Goal: Communication & Community: Answer question/provide support

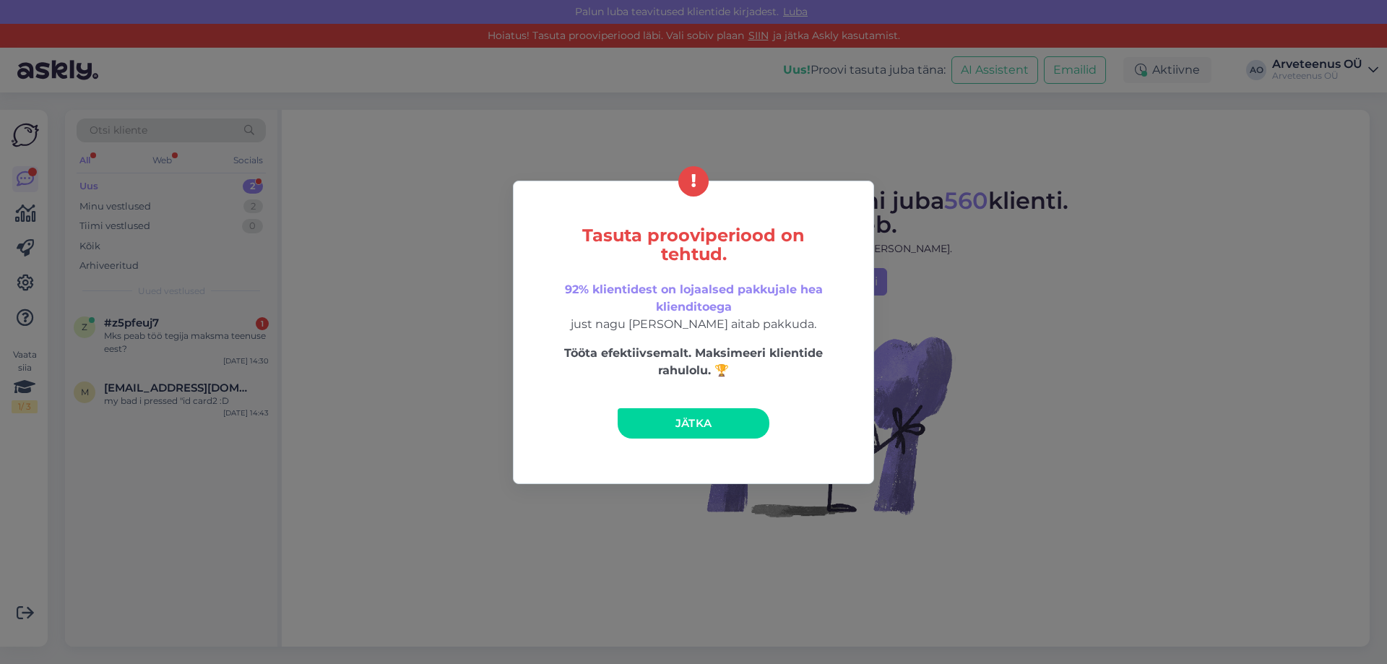
click at [719, 429] on link "Jätka" at bounding box center [694, 423] width 152 height 30
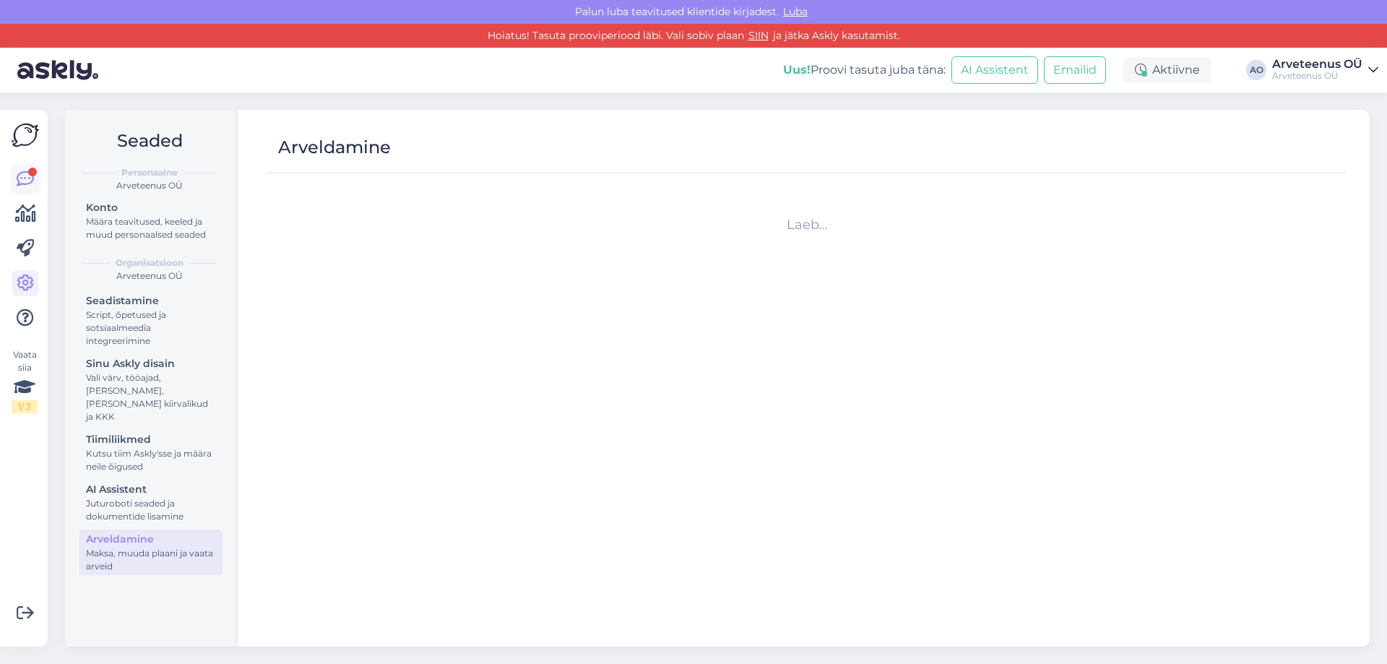
click at [17, 181] on icon at bounding box center [25, 178] width 17 height 17
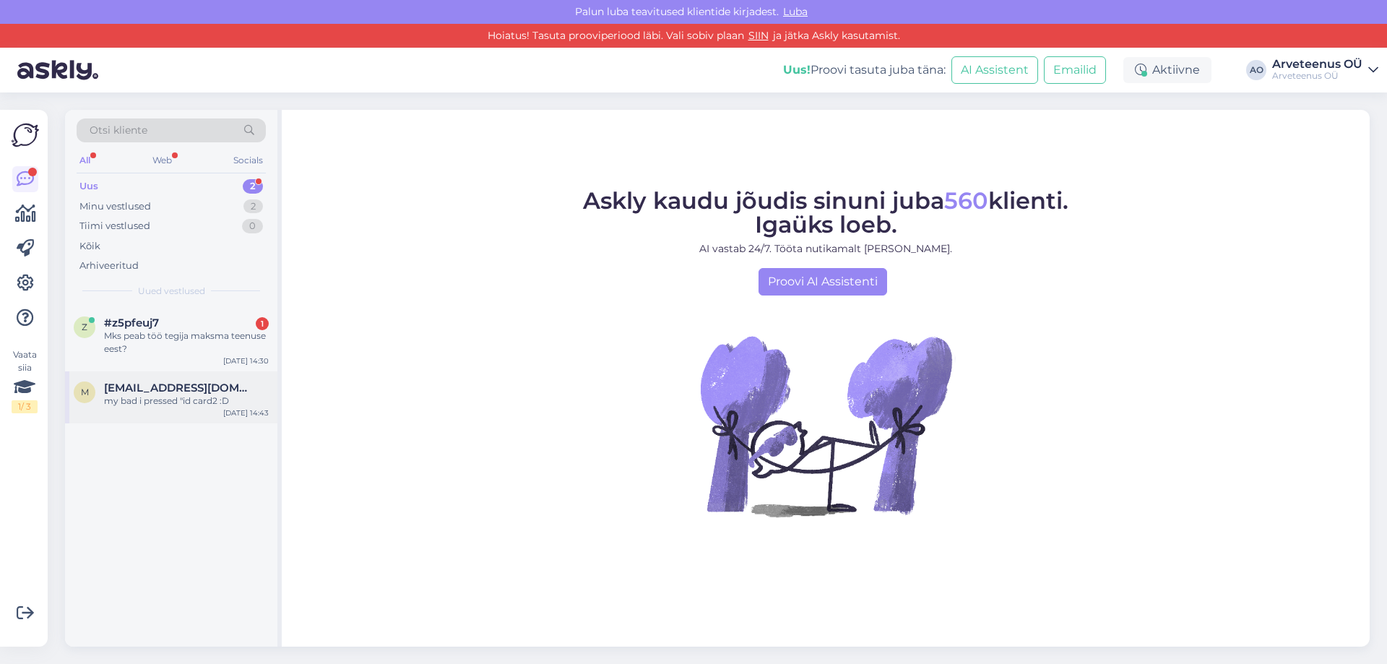
click at [168, 407] on div "my bad i pressed "id card2 :D" at bounding box center [186, 400] width 165 height 13
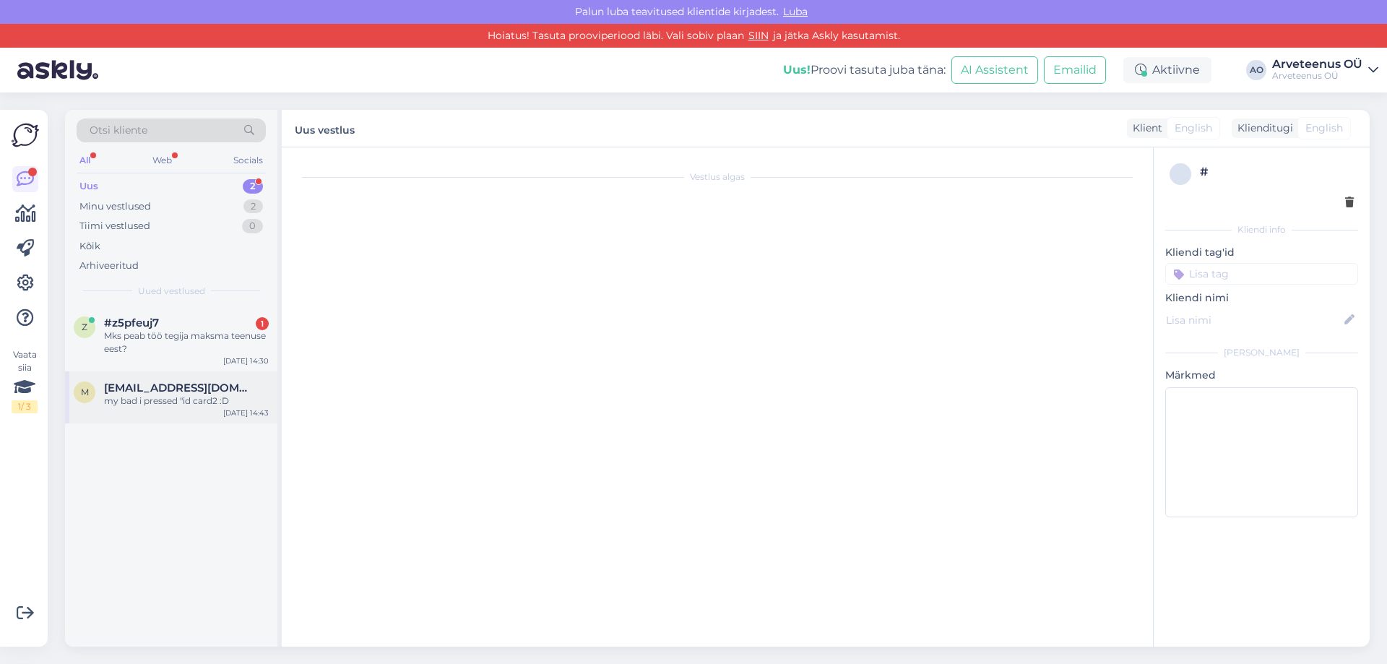
scroll to position [163, 0]
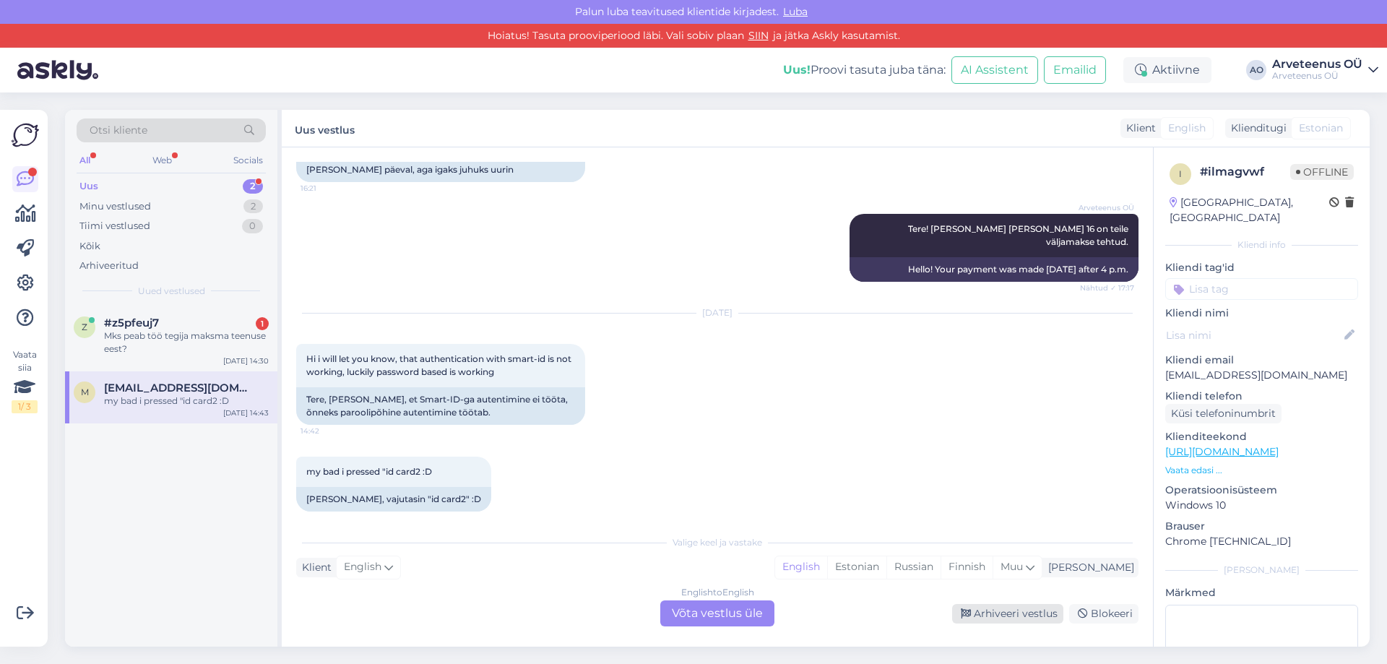
click at [1029, 613] on div "Arhiveeri vestlus" at bounding box center [1007, 614] width 111 height 20
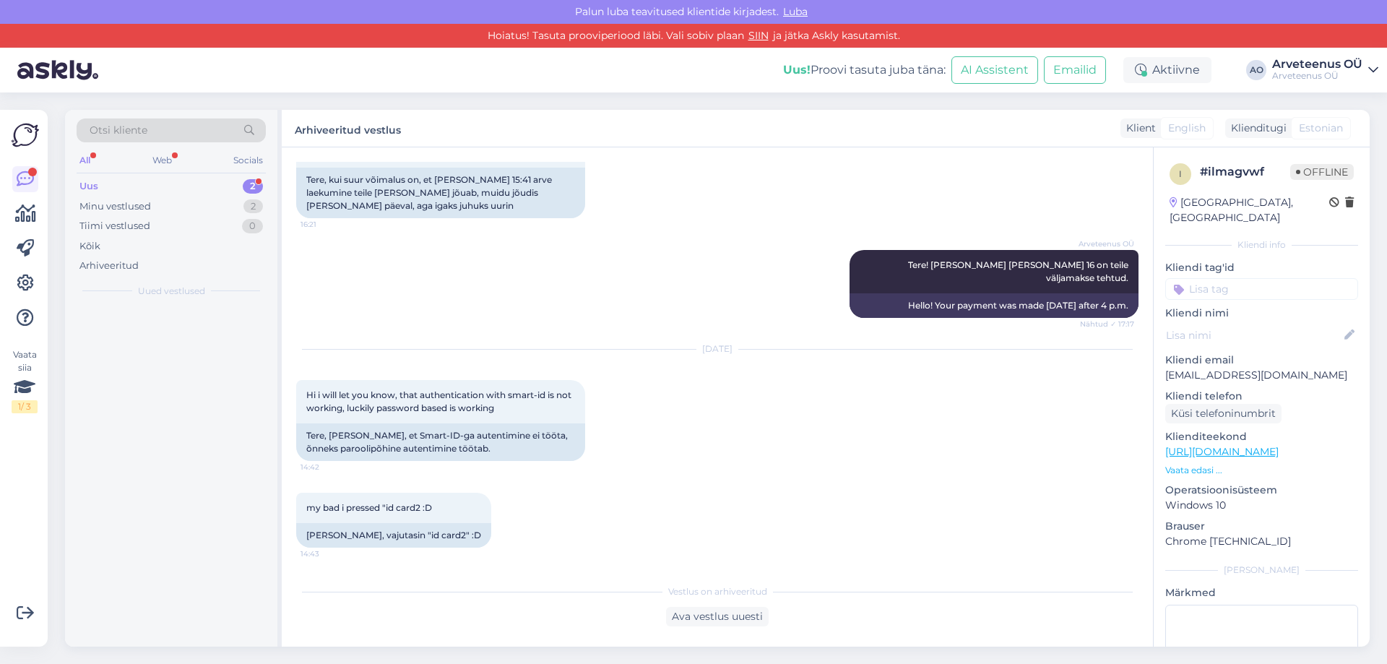
scroll to position [114, 0]
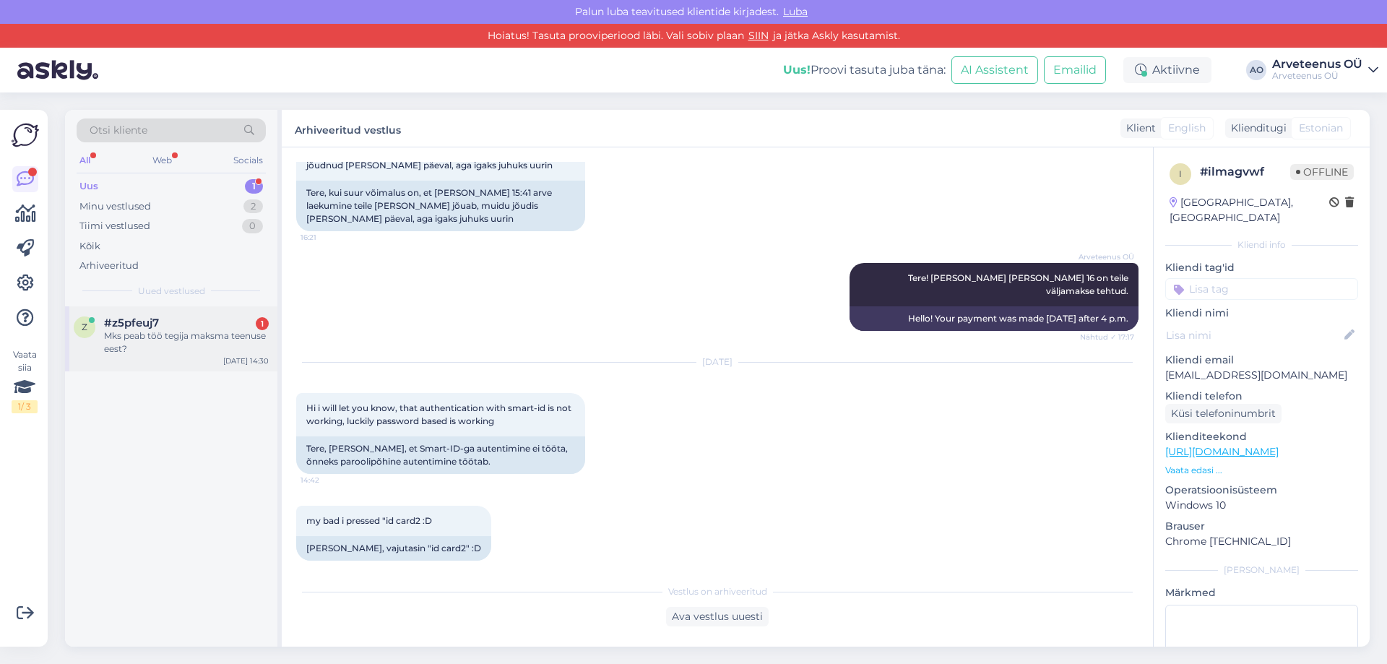
click at [131, 325] on span "#z5pfeuj7" at bounding box center [131, 322] width 55 height 13
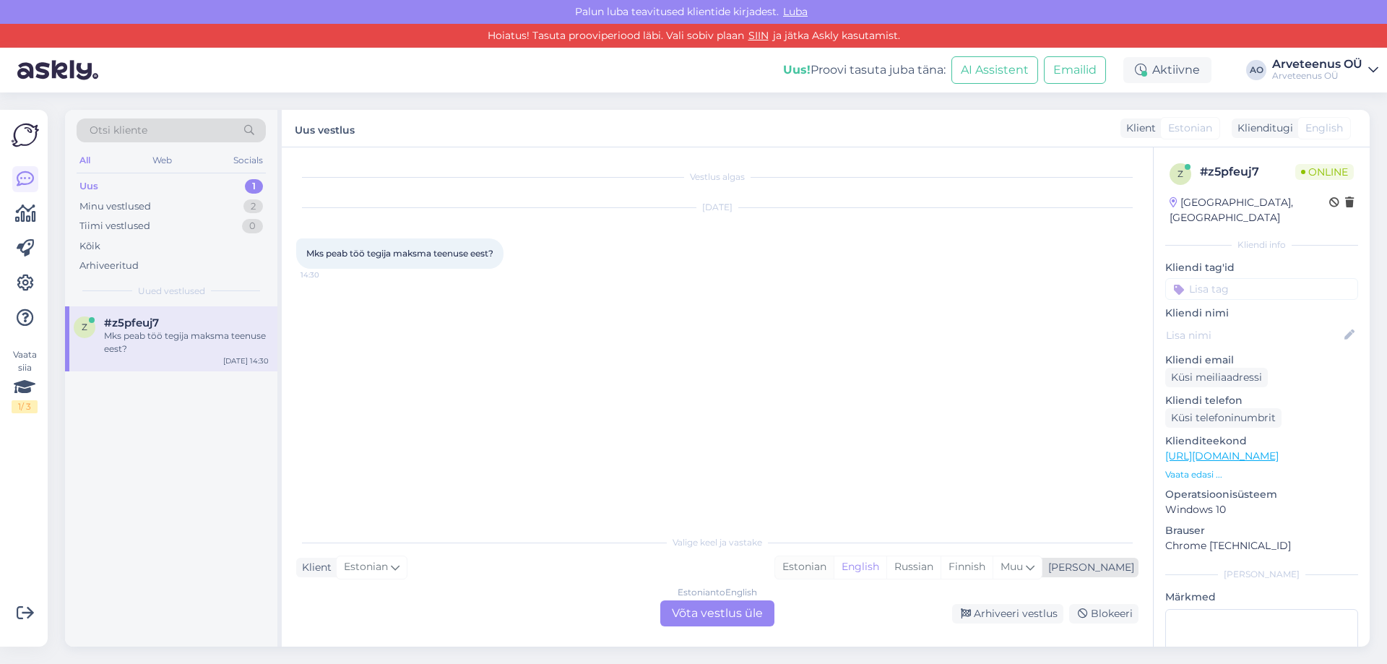
click at [834, 567] on div "Estonian" at bounding box center [804, 567] width 59 height 22
click at [95, 264] on div "Arhiveeritud" at bounding box center [108, 266] width 59 height 14
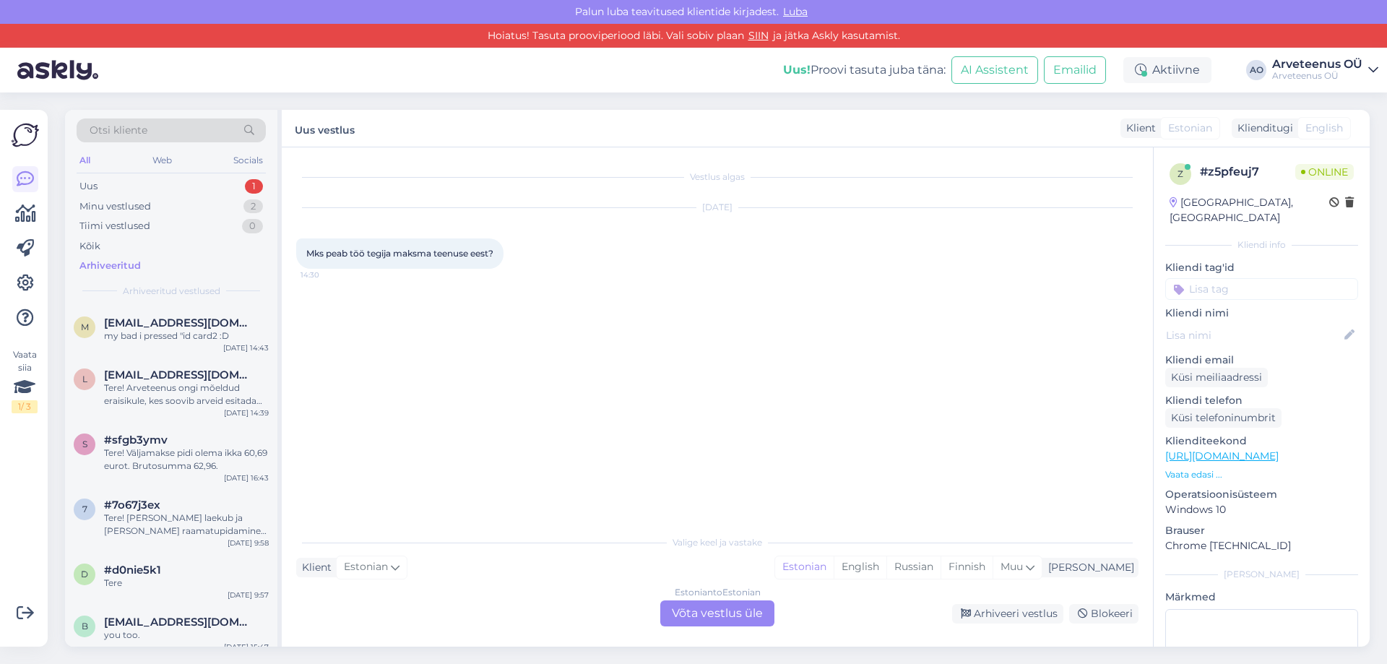
click at [137, 123] on span "Otsi kliente" at bounding box center [119, 130] width 58 height 15
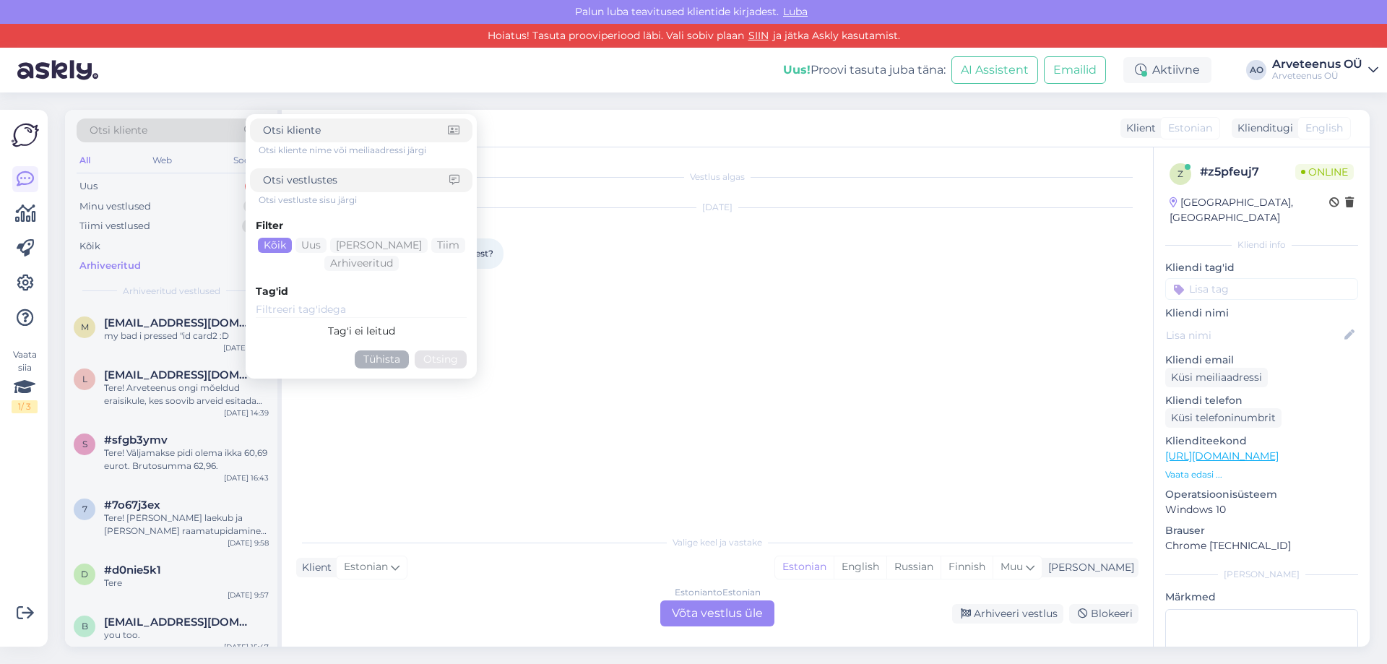
click at [298, 181] on input at bounding box center [356, 180] width 186 height 15
type input "teenustasu"
click button "Otsing" at bounding box center [441, 359] width 52 height 18
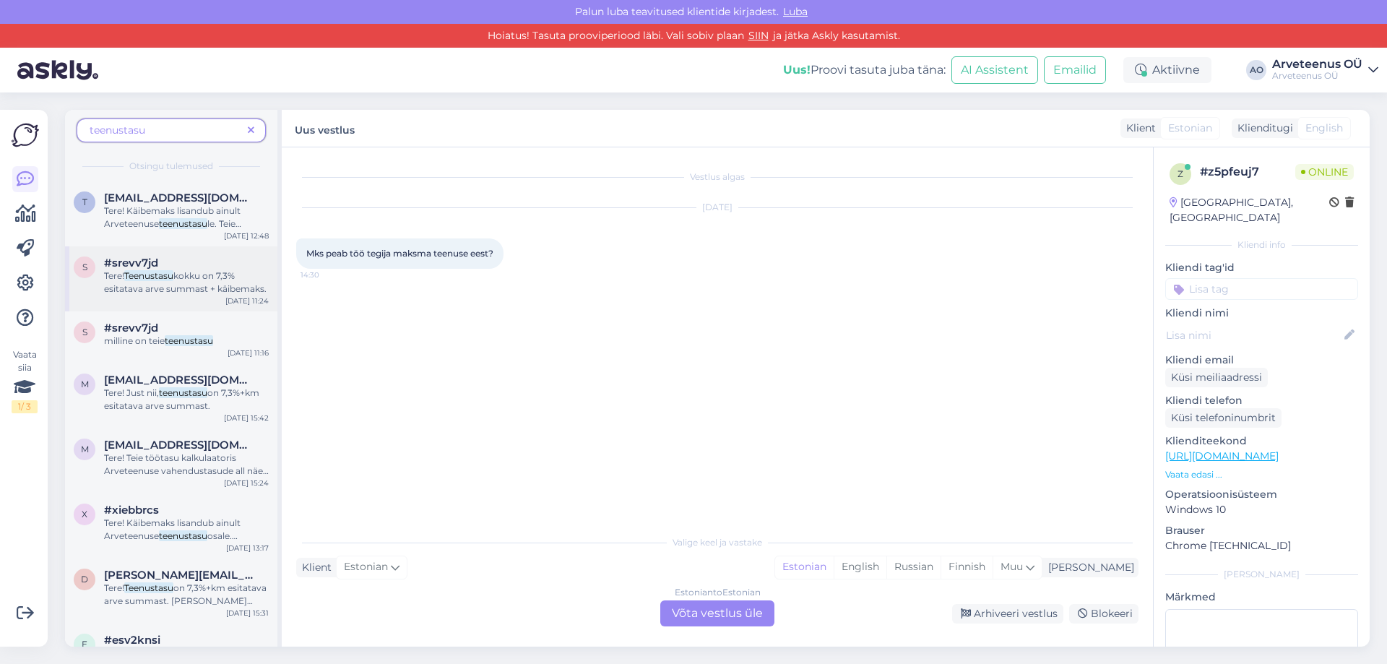
click at [173, 278] on mark "Teenustasu" at bounding box center [148, 275] width 49 height 11
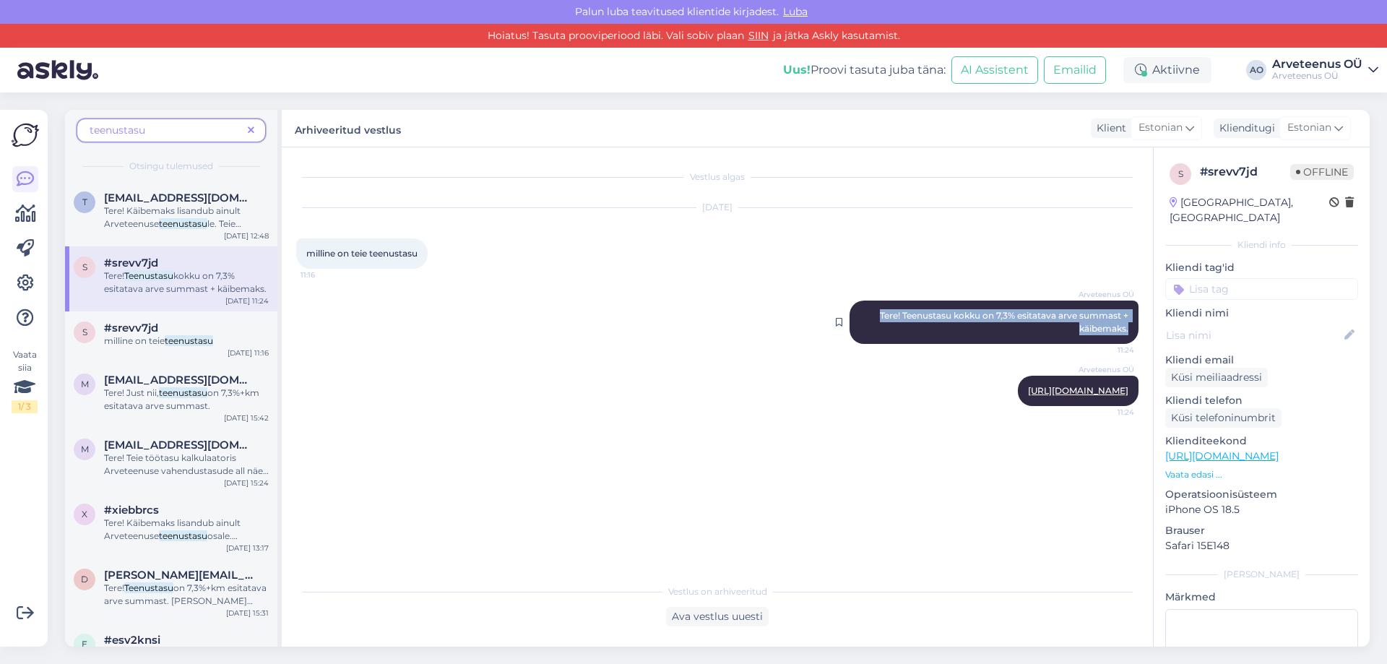
drag, startPoint x: 878, startPoint y: 314, endPoint x: 1129, endPoint y: 328, distance: 251.1
click at [1129, 328] on div "Arveteenus OÜ Tere! Teenustasu kokku on 7,3% esitatava arve summast + käibemaks…" at bounding box center [994, 322] width 289 height 43
copy span "Tere! Teenustasu kokku on 7,3% esitatava arve summast + käibemaks."
click at [22, 184] on icon at bounding box center [25, 178] width 17 height 17
click at [31, 186] on icon at bounding box center [25, 178] width 17 height 17
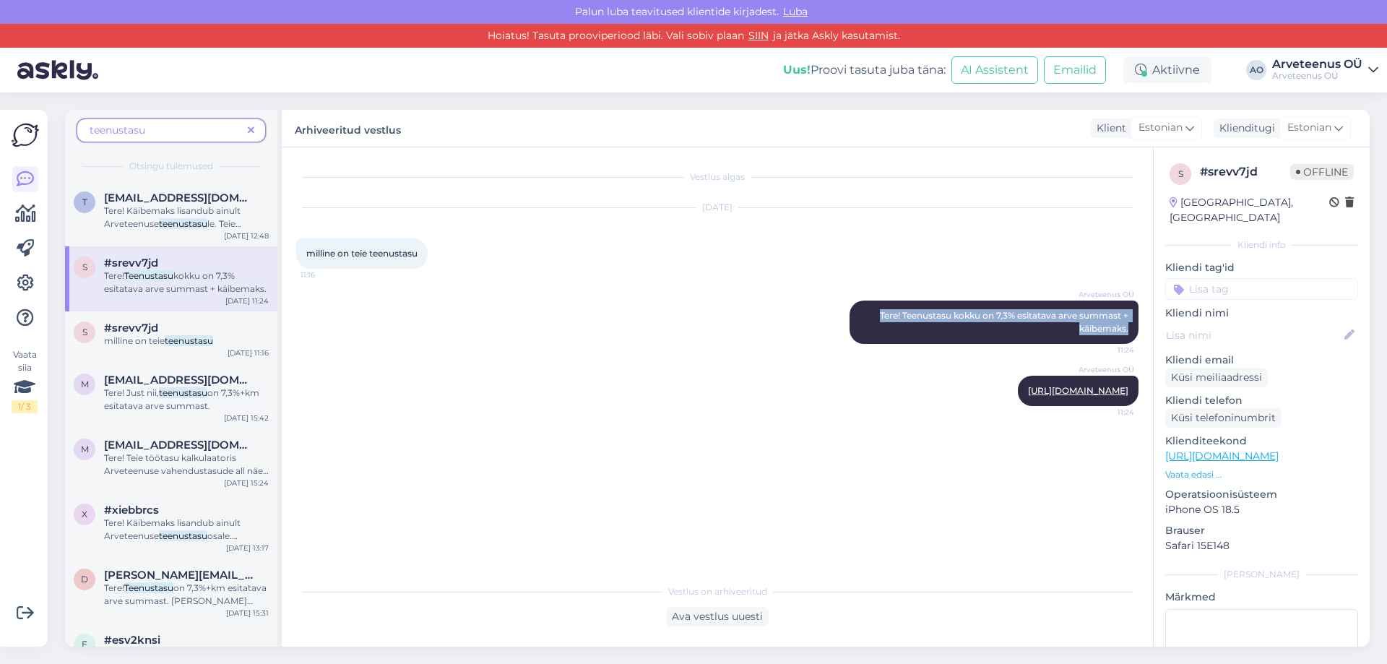
click at [253, 130] on icon at bounding box center [251, 131] width 7 height 10
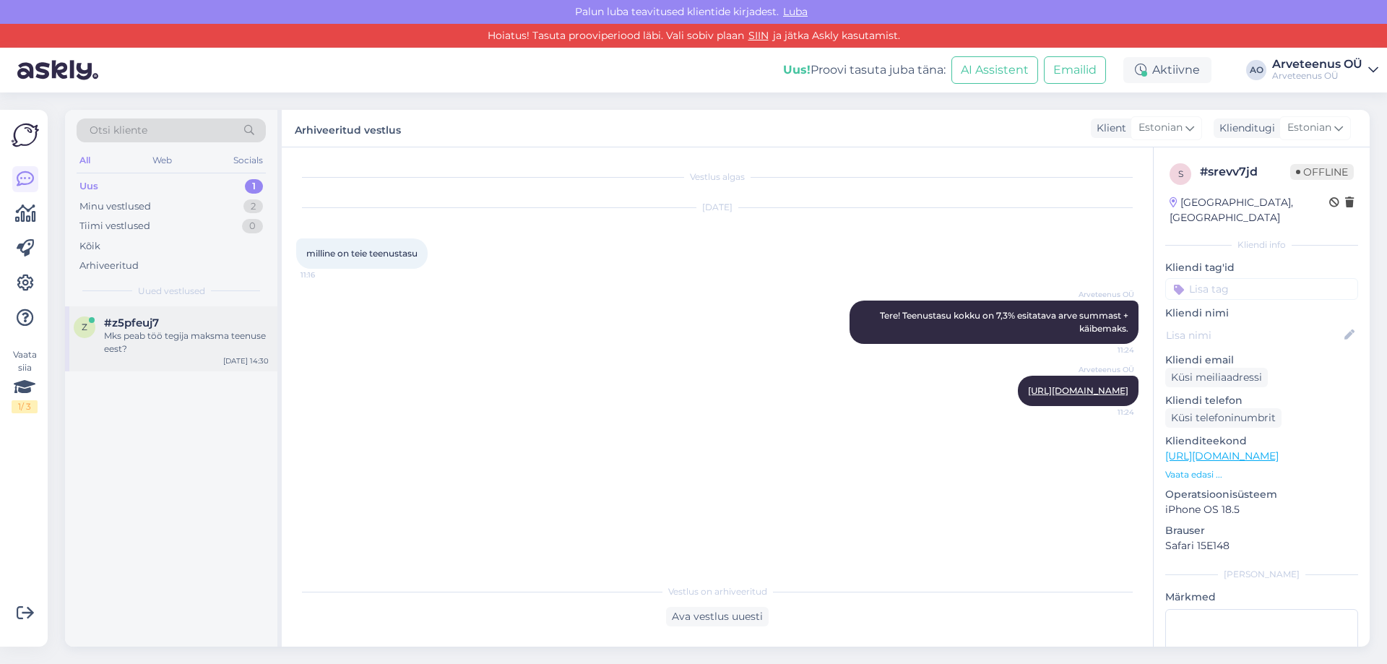
click at [173, 337] on div "Mks peab töö tegija maksma teenuse eest?" at bounding box center [186, 342] width 165 height 26
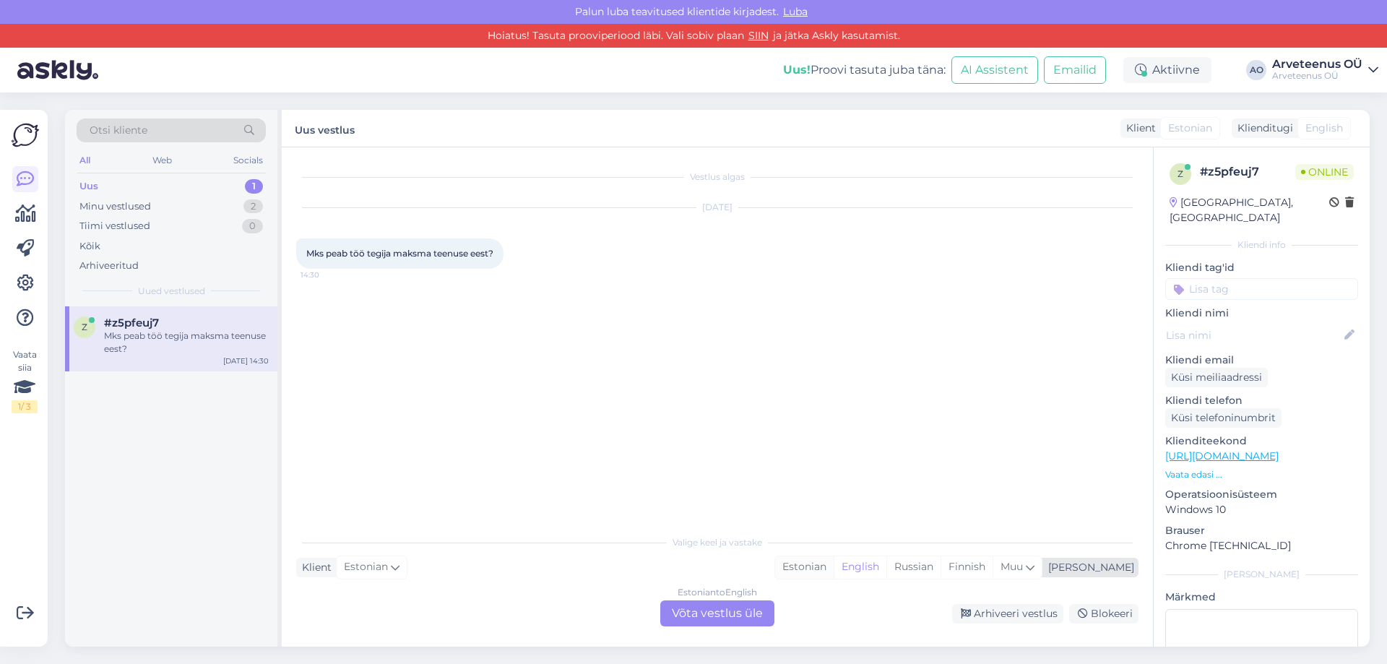
click at [834, 558] on div "Estonian" at bounding box center [804, 567] width 59 height 22
click at [737, 610] on div "Estonian to Estonian Võta vestlus üle" at bounding box center [717, 613] width 114 height 26
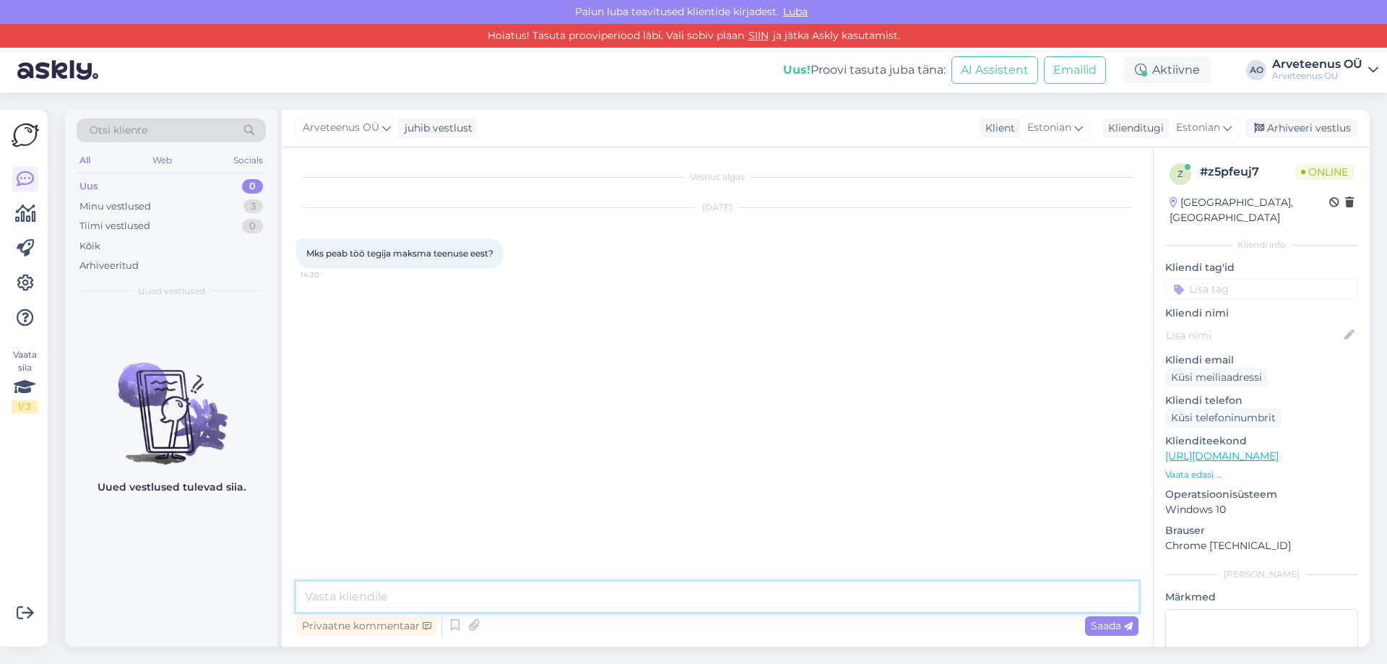
click at [435, 600] on textarea at bounding box center [717, 597] width 842 height 30
paste textarea "Tere! Teenustasu kokku on 7,3% esitatava arve summast + käibemaks."
click at [337, 600] on textarea "Tere! Teenustasu kokku on 7,3% esitatava arve summast + käibemaks." at bounding box center [717, 597] width 842 height 30
click at [849, 600] on textarea "Tere! Arveteenuse teenustasu kokku on 7,3% esitatava arve summast + käibemaks." at bounding box center [717, 597] width 842 height 30
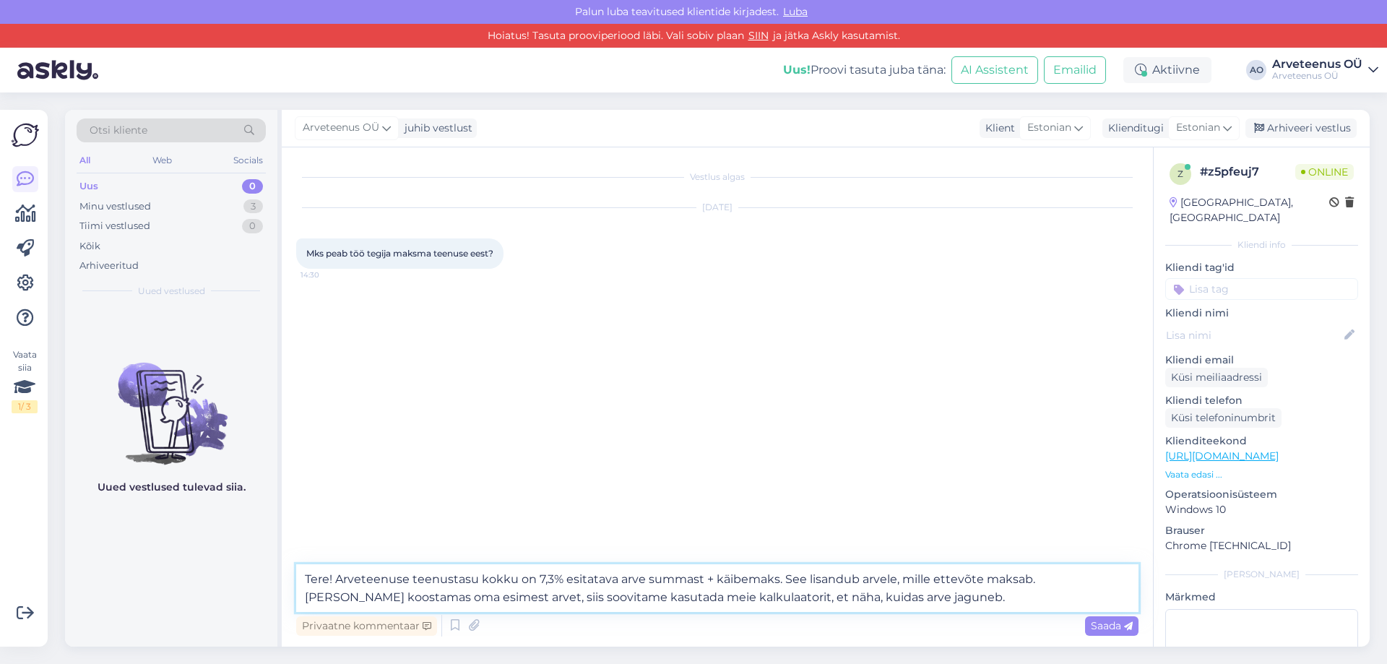
click at [972, 607] on textarea "Tere! Arveteenuse teenustasu kokku on 7,3% esitatava arve summast + käibemaks. …" at bounding box center [717, 588] width 842 height 48
paste textarea "[URL][DOMAIN_NAME]"
type textarea "Tere! Arveteenuse teenustasu kokku on 7,3% esitatava arve summast + käibemaks. …"
click at [1116, 624] on span "Saada" at bounding box center [1112, 625] width 42 height 13
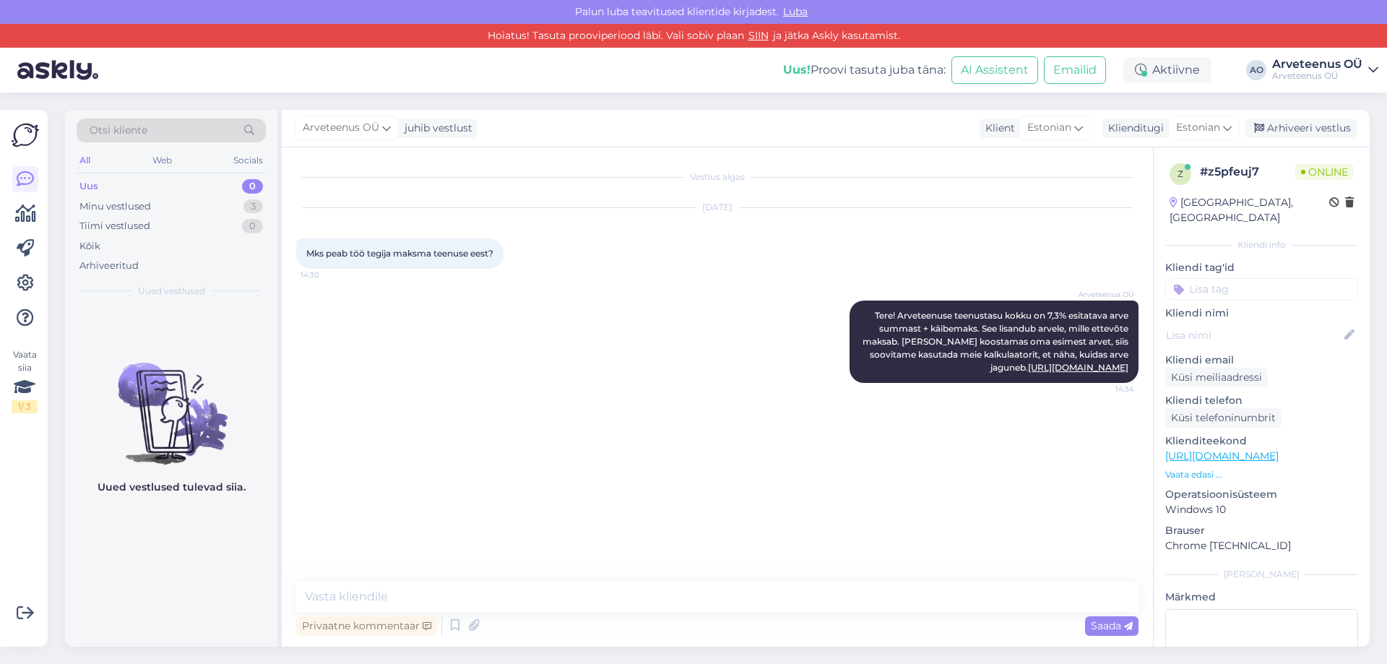
click at [155, 566] on div "Uued vestlused tulevad siia." at bounding box center [171, 476] width 212 height 341
click at [172, 548] on div "Uued vestlused tulevad siia." at bounding box center [171, 476] width 212 height 341
click at [124, 210] on div "Minu vestlused" at bounding box center [115, 206] width 72 height 14
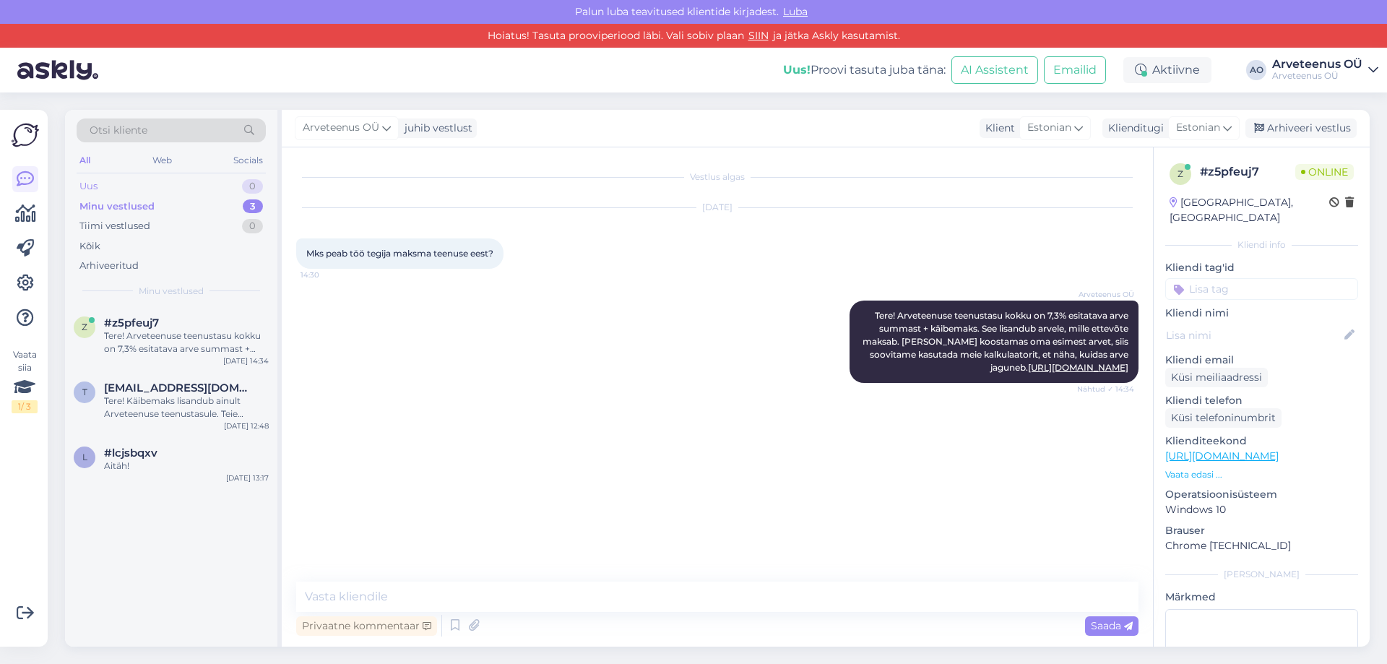
click at [110, 190] on div "Uus 0" at bounding box center [171, 186] width 189 height 20
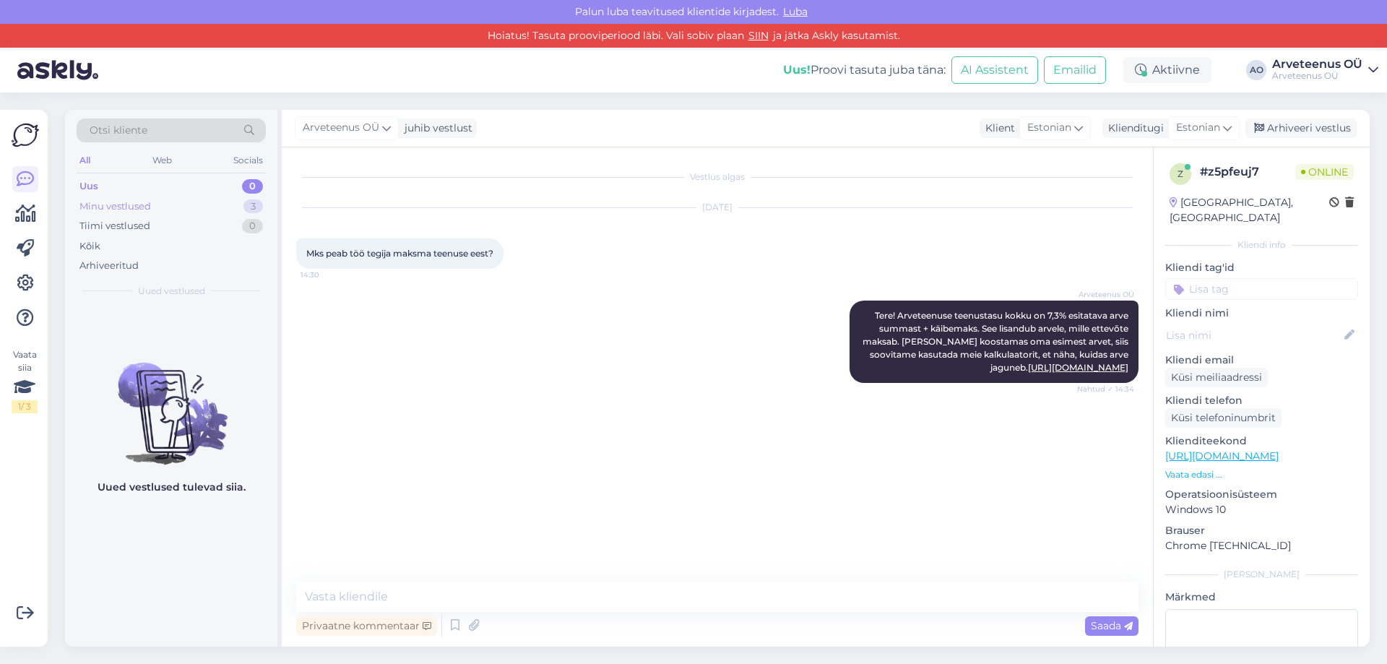
click at [123, 204] on div "Minu vestlused" at bounding box center [115, 206] width 72 height 14
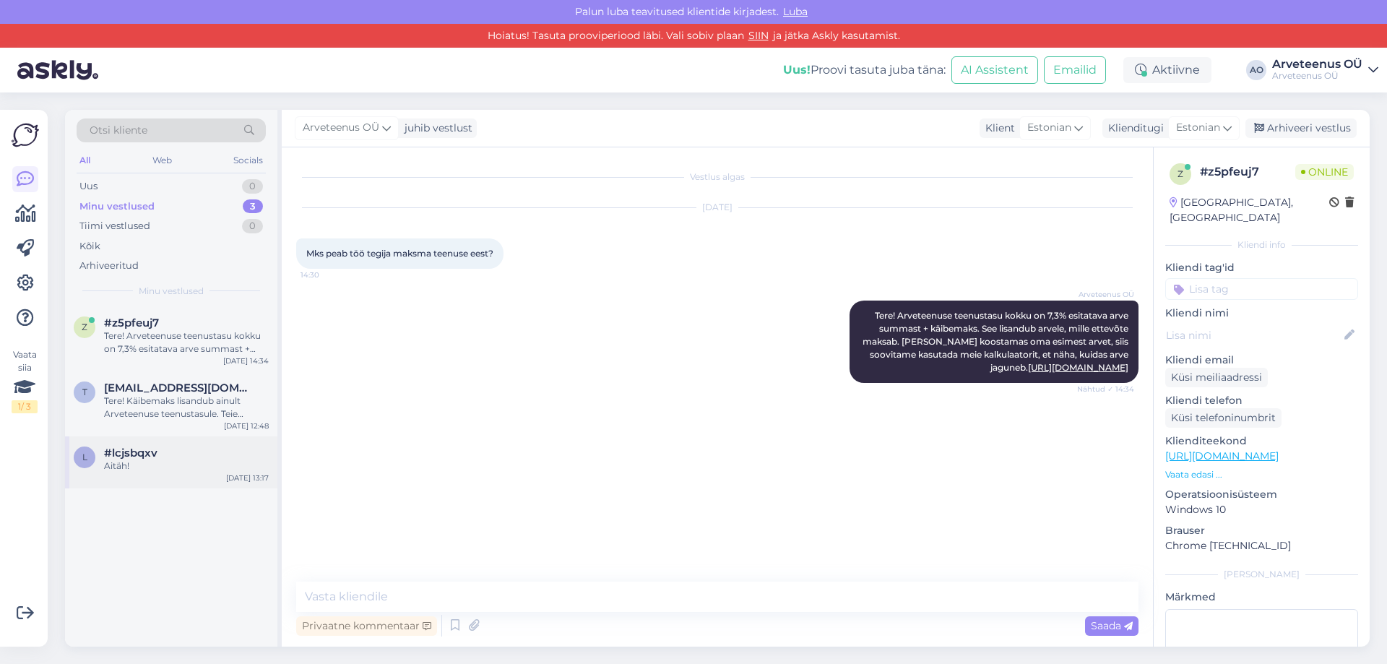
click at [152, 474] on div "l #lcjsbqxv Aitäh! [DATE] 13:17" at bounding box center [171, 462] width 212 height 52
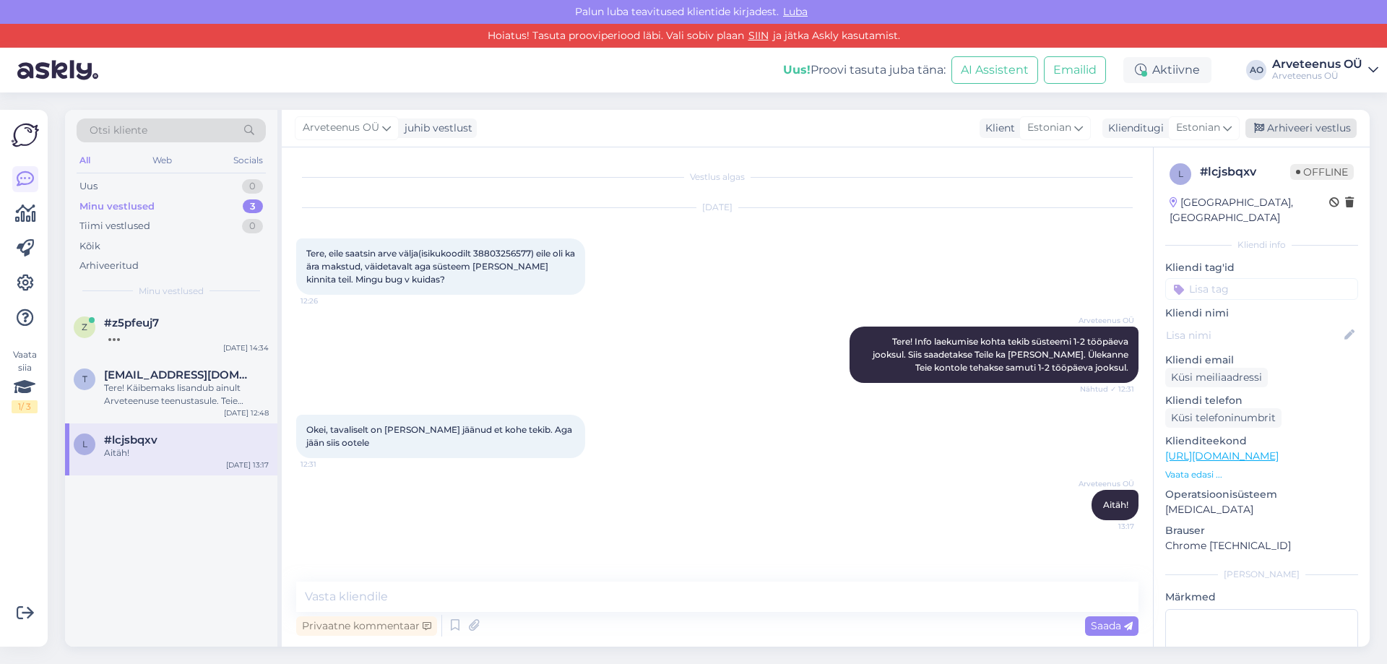
click at [1296, 122] on div "Arhiveeri vestlus" at bounding box center [1300, 128] width 111 height 20
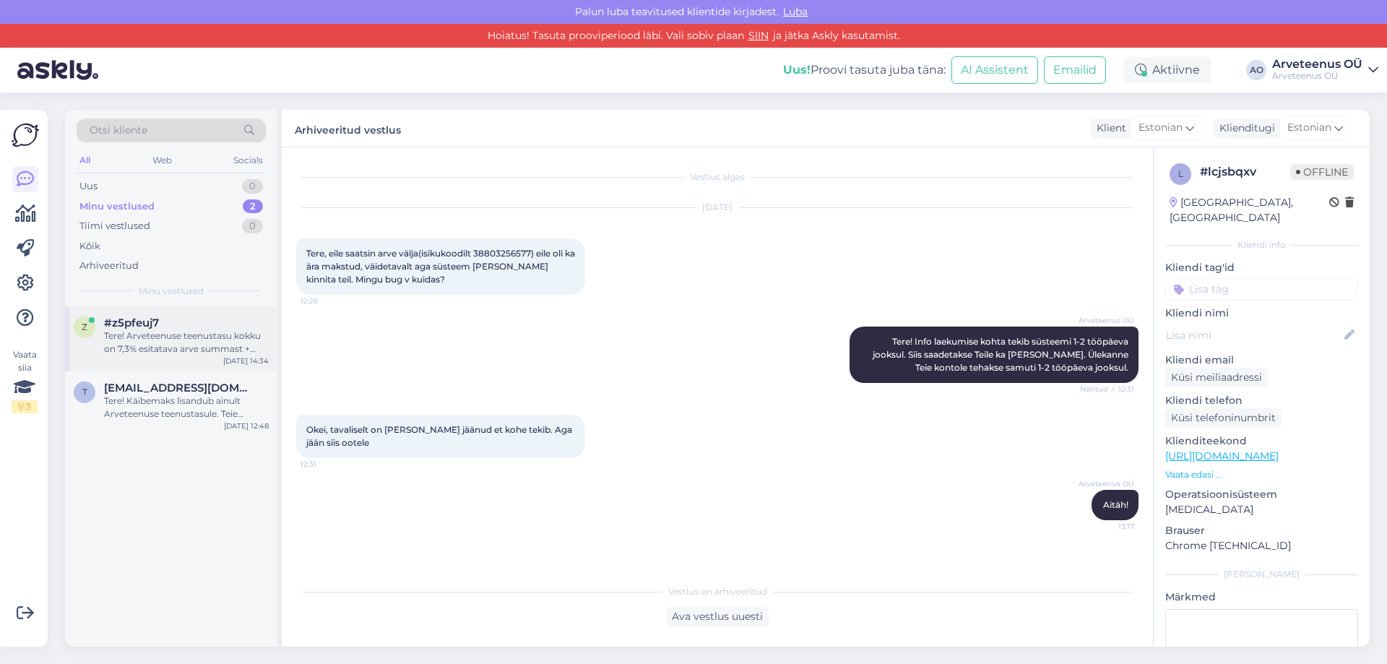
click at [160, 342] on div "Tere! Arveteenuse teenustasu kokku on 7,3% esitatava arve summast + käibemaks. …" at bounding box center [186, 342] width 165 height 26
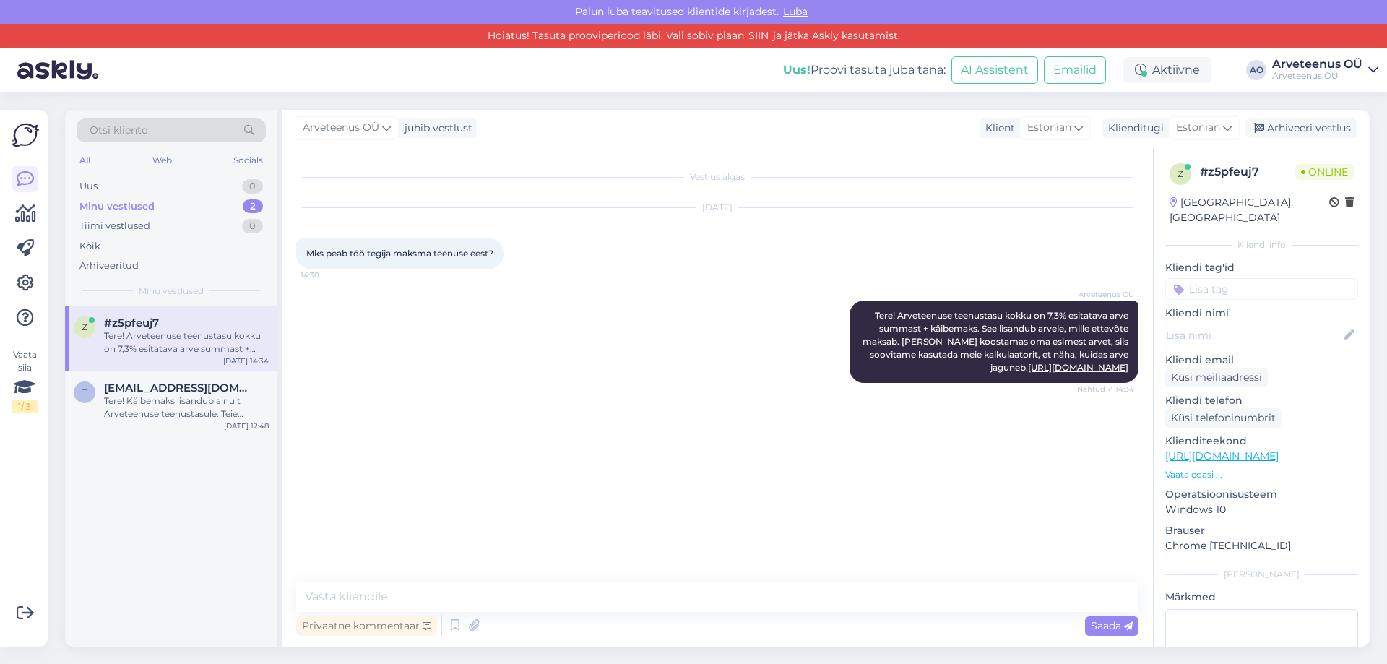
click at [157, 476] on div "z #z5pfeuj7 Tere! Arveteenuse teenustasu kokku on 7,3% esitatava arve summast +…" at bounding box center [171, 476] width 212 height 341
click at [148, 397] on div "Tere! Käibemaks lisandub ainult Arveteenuse teenustasule. Teie töötasuosale käi…" at bounding box center [186, 407] width 165 height 26
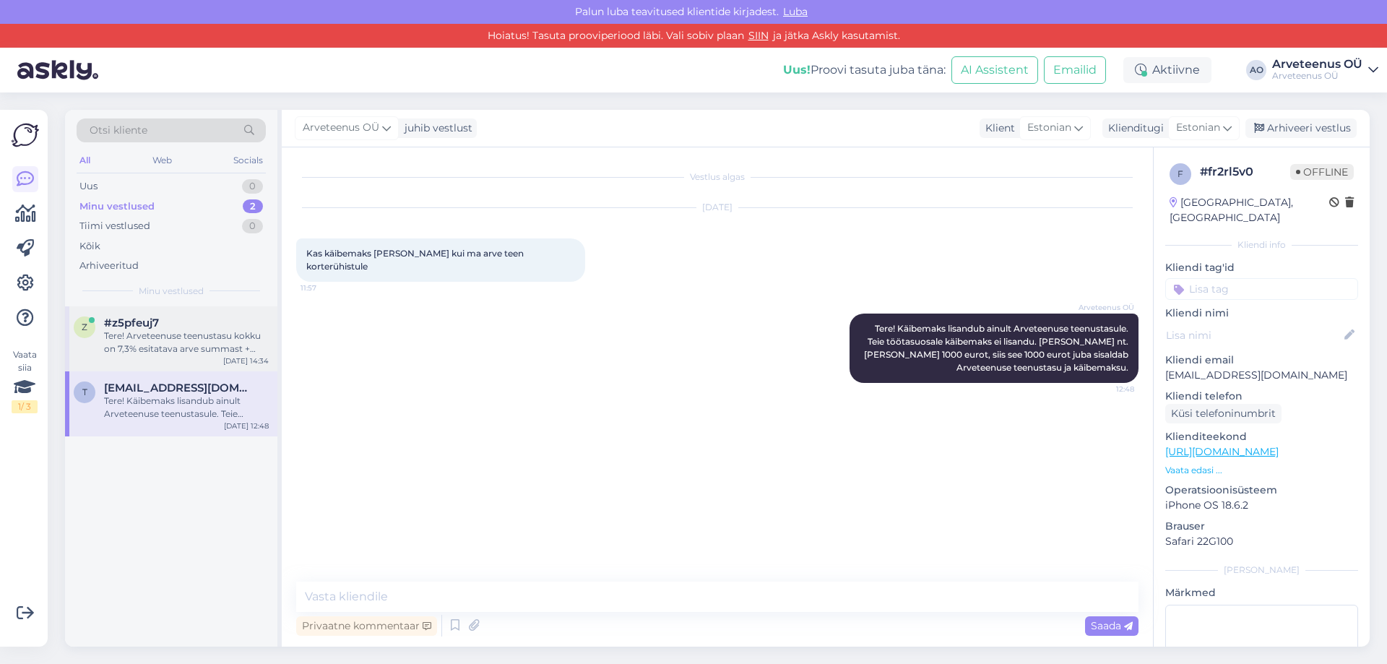
click at [196, 354] on div "Tere! Arveteenuse teenustasu kokku on 7,3% esitatava arve summast + käibemaks. …" at bounding box center [186, 342] width 165 height 26
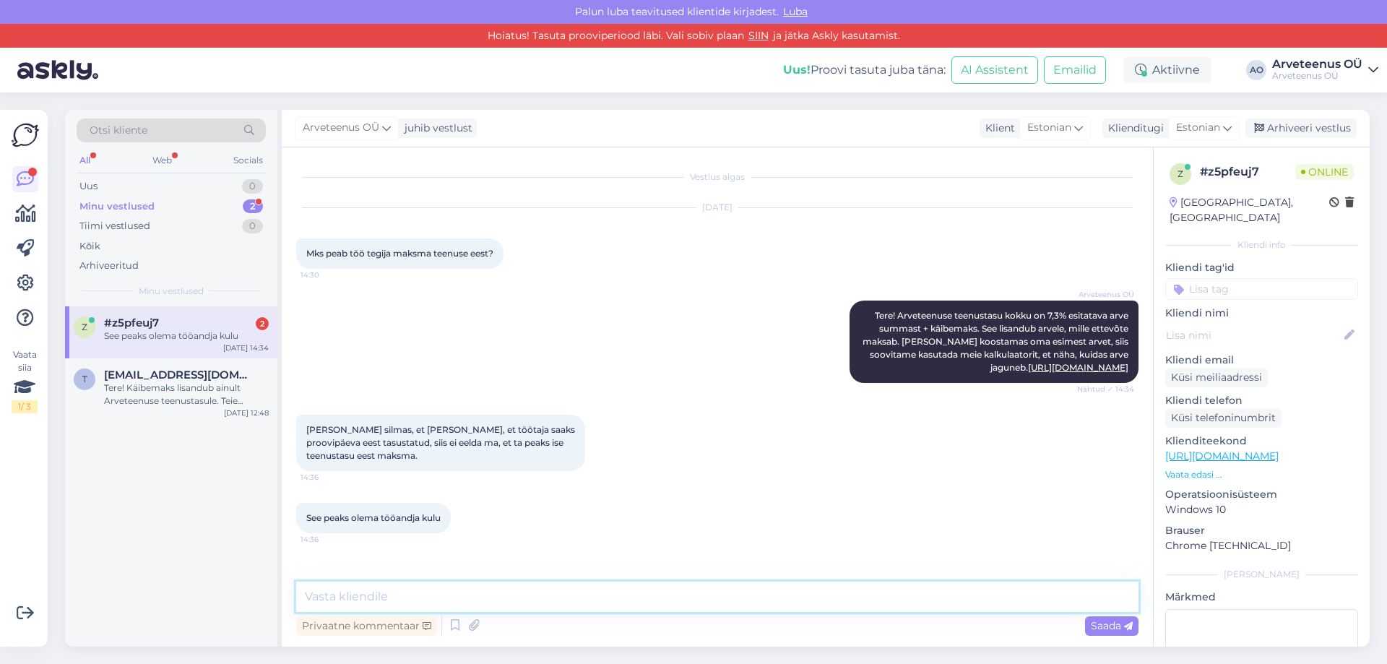
click at [350, 590] on textarea at bounding box center [717, 597] width 842 height 30
type textarea "K"
drag, startPoint x: 485, startPoint y: 598, endPoint x: 457, endPoint y: 597, distance: 28.9
click at [457, 597] on textarea "Sellist varianti ei ole, et tööandja maksab teenustasu osa. Arve teenuse eest p…" at bounding box center [717, 597] width 842 height 30
drag, startPoint x: 488, startPoint y: 601, endPoint x: 457, endPoint y: 599, distance: 31.1
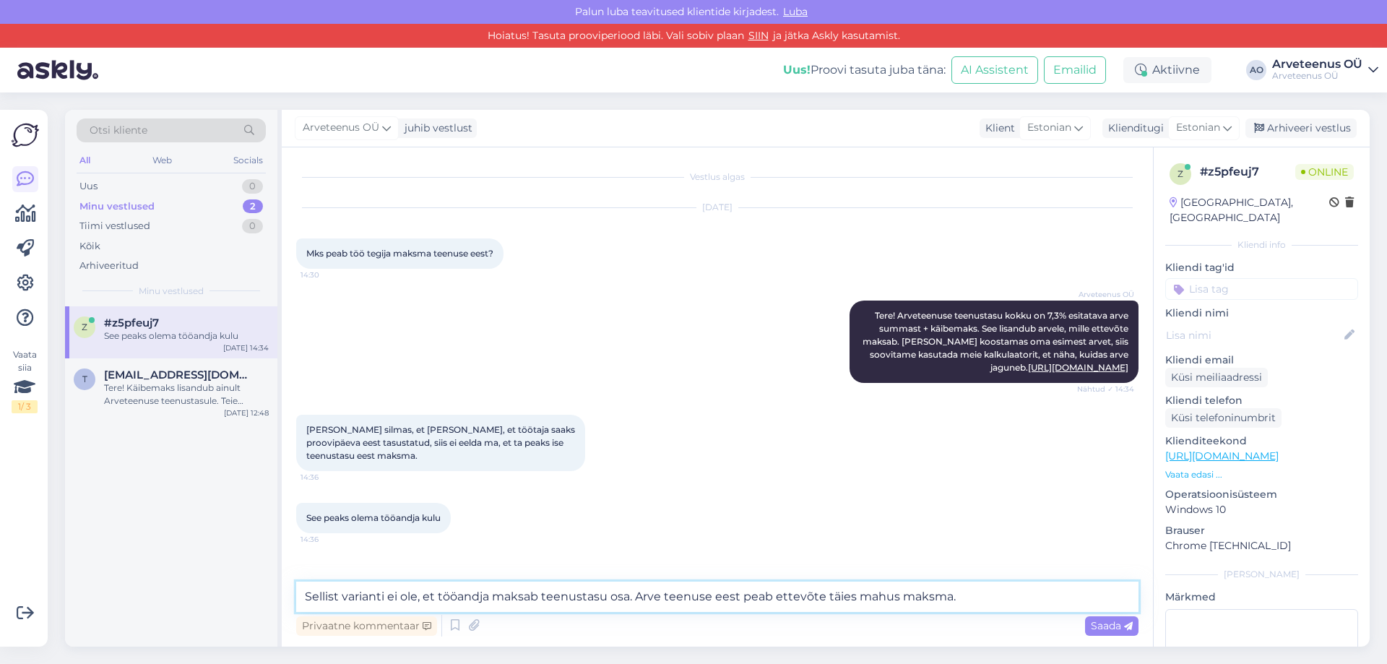
click at [457, 599] on textarea "Sellist varianti ei ole, et tööandja maksab teenustasu osa. Arve teenuse eest p…" at bounding box center [717, 597] width 842 height 30
click at [961, 597] on textarea "Sellist varianti ei ole, et töö tegija maksab teenustasu osa. Arve teenuse eest…" at bounding box center [717, 597] width 842 height 30
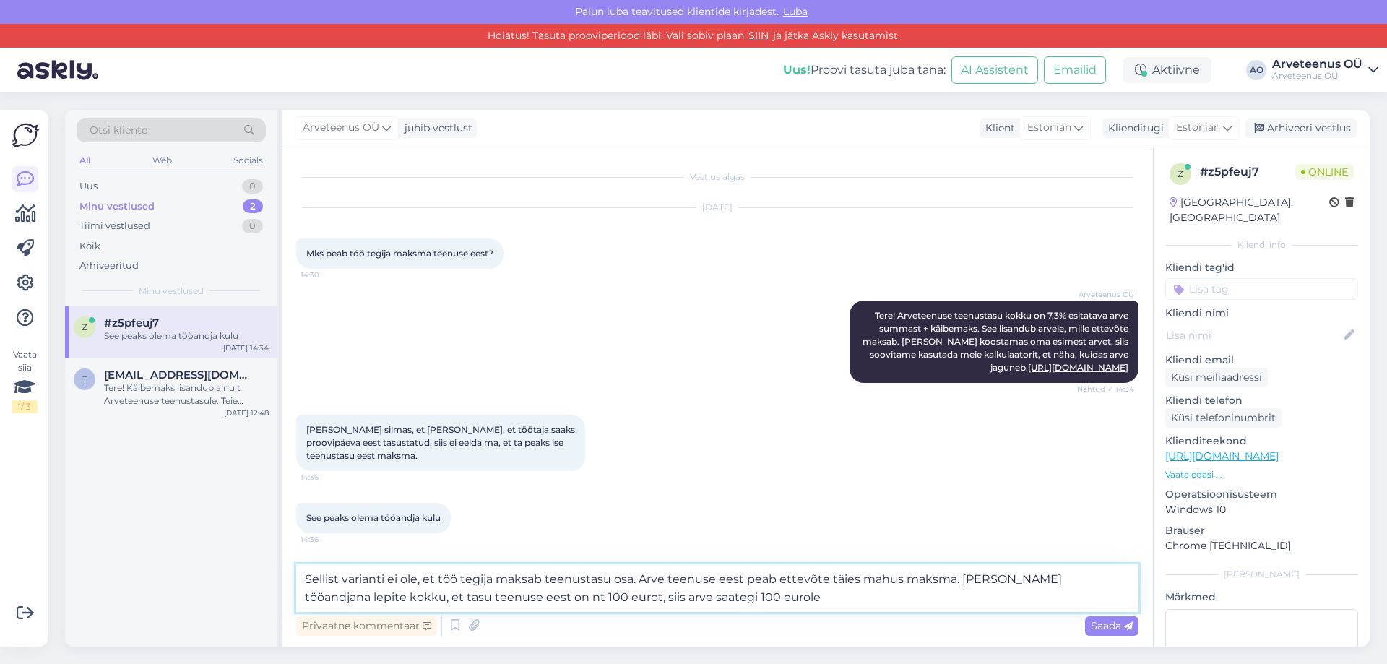
click at [551, 600] on textarea "Sellist varianti ei ole, et töö tegija maksab teenustasu osa. Arve teenuse eest…" at bounding box center [717, 588] width 842 height 48
drag, startPoint x: 779, startPoint y: 595, endPoint x: 959, endPoint y: 576, distance: 180.9
click at [959, 576] on textarea "Sellist varianti ei ole, et töö tegija maksab teenustasu osa. Arve teenuse eest…" at bounding box center [717, 588] width 842 height 48
click at [631, 579] on textarea "Sellist varianti ei ole, et töö tegija maksab teenustasu osa. Arve teenuse eest…" at bounding box center [717, 588] width 842 height 48
click at [930, 599] on textarea "Sellist varianti ei ole, et töö tegija maksab teenustasu osa. Arve teenuse eest…" at bounding box center [717, 588] width 842 height 48
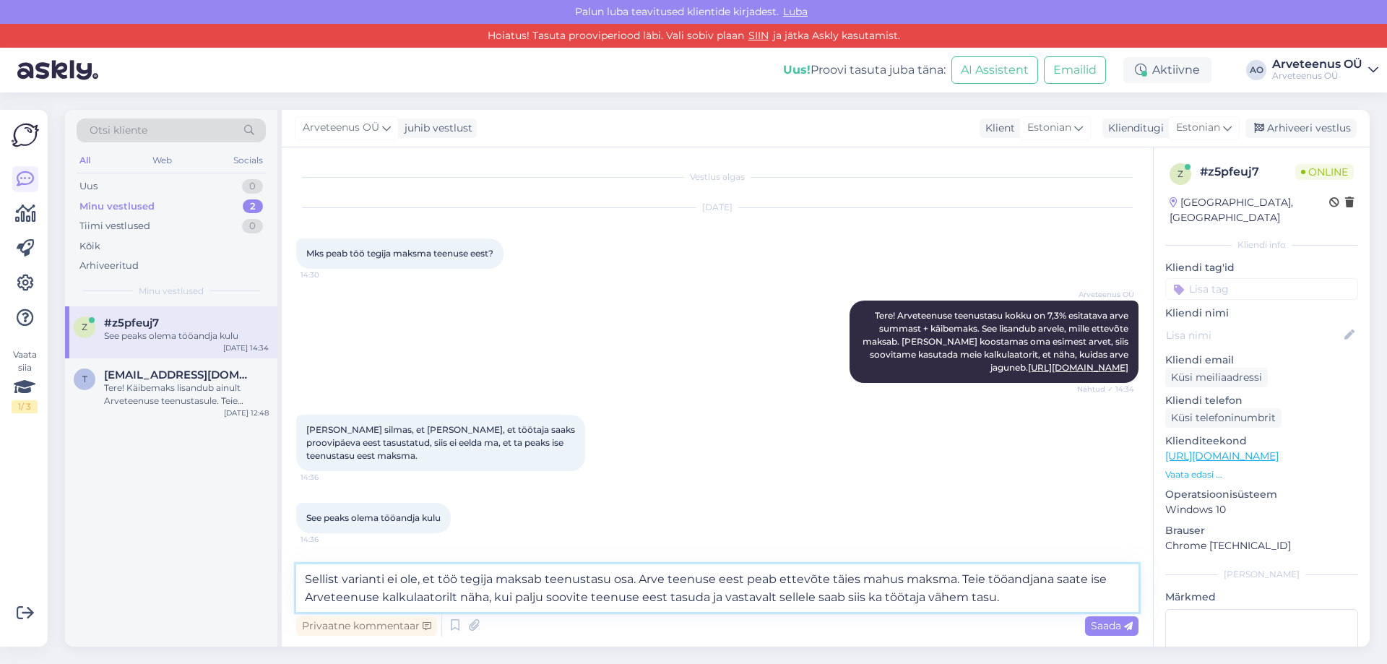
click at [924, 598] on textarea "Sellist varianti ei ole, et töö tegija maksab teenustasu osa. Arve teenuse eest…" at bounding box center [717, 588] width 842 height 48
click at [1011, 600] on textarea "Sellist varianti ei ole, et töö tegija maksab teenustasu osa. Arve teenuse eest…" at bounding box center [717, 588] width 842 height 48
click at [1027, 594] on textarea "Sellist varianti ei ole, et töö tegija maksab teenustasu osa. Arve teenuse eest…" at bounding box center [717, 588] width 842 height 48
click at [1037, 592] on textarea "Sellist varianti ei ole, et töö tegija maksab teenustasu osa. Arve teenuse eest…" at bounding box center [717, 588] width 842 height 48
click at [704, 606] on textarea "Sellist varianti ei ole, et töö tegija maksab teenustasu osa. Arve teenuse eest…" at bounding box center [717, 588] width 842 height 48
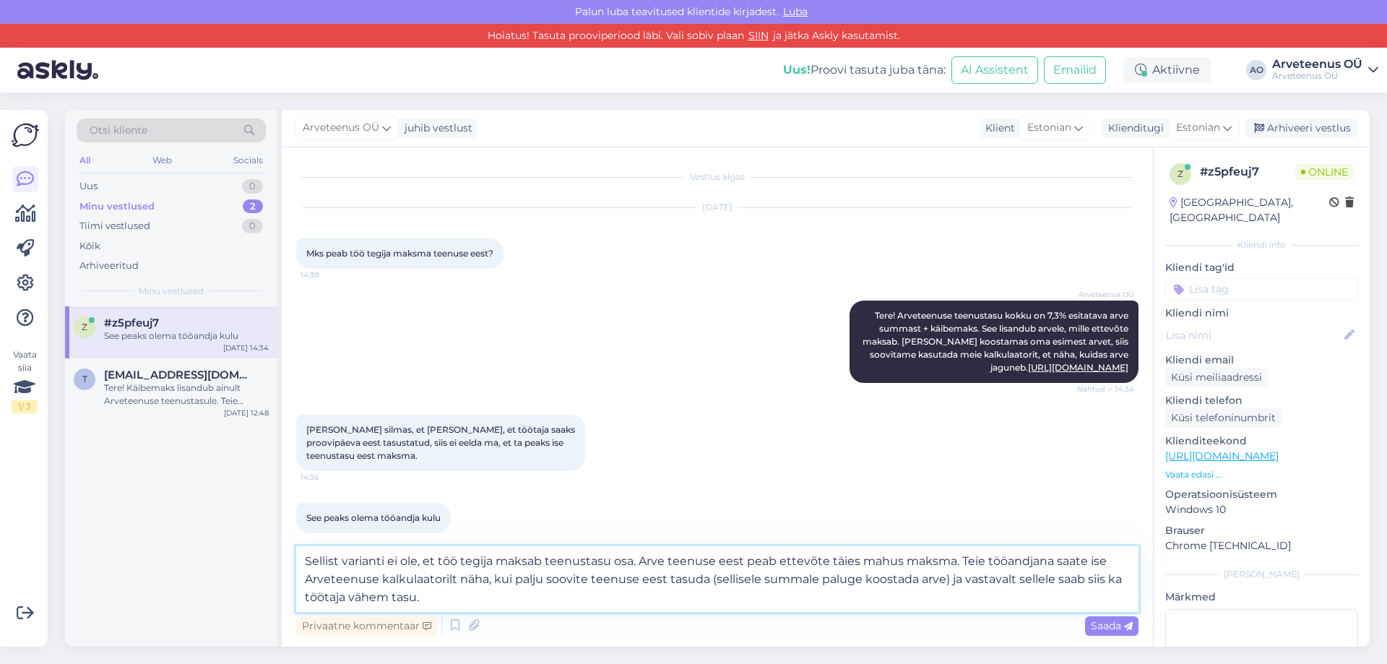
click at [704, 606] on textarea "Sellist varianti ei ole, et töö tegija maksab teenustasu osa. Arve teenuse eest…" at bounding box center [717, 579] width 842 height 66
type textarea "Sellist varianti ei ole, et töö tegija maksab teenustasu osa. Arve teenuse eest…"
click at [1094, 624] on span "Saada" at bounding box center [1112, 625] width 42 height 13
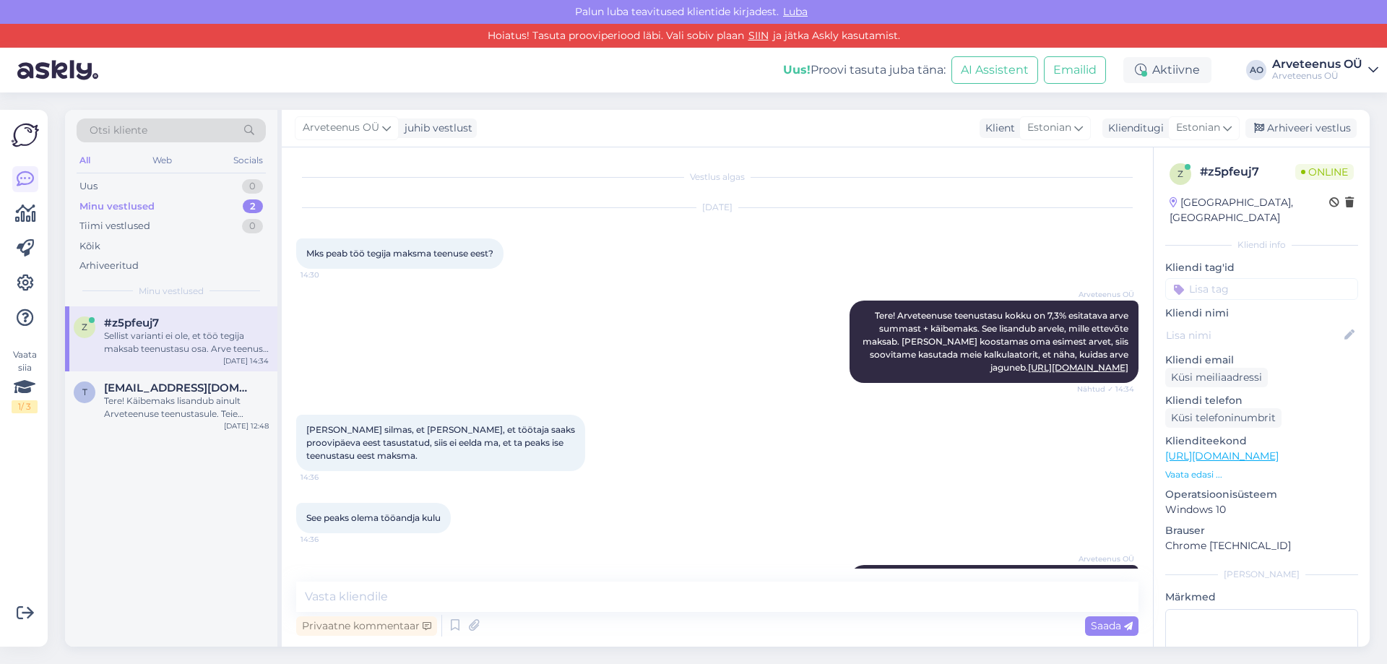
scroll to position [108, 0]
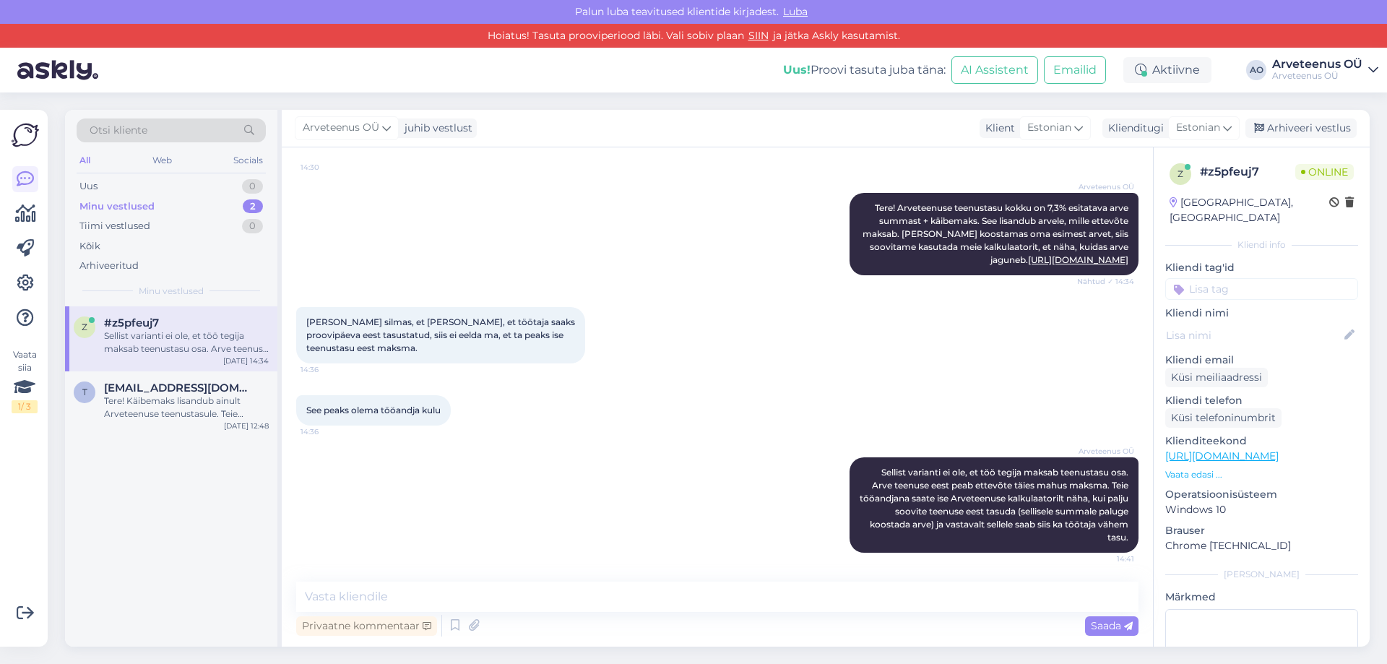
click at [222, 528] on div "z #z5pfeuj7 Sellist varianti ei ole, et töö tegija maksab teenustasu osa. Arve …" at bounding box center [171, 476] width 212 height 341
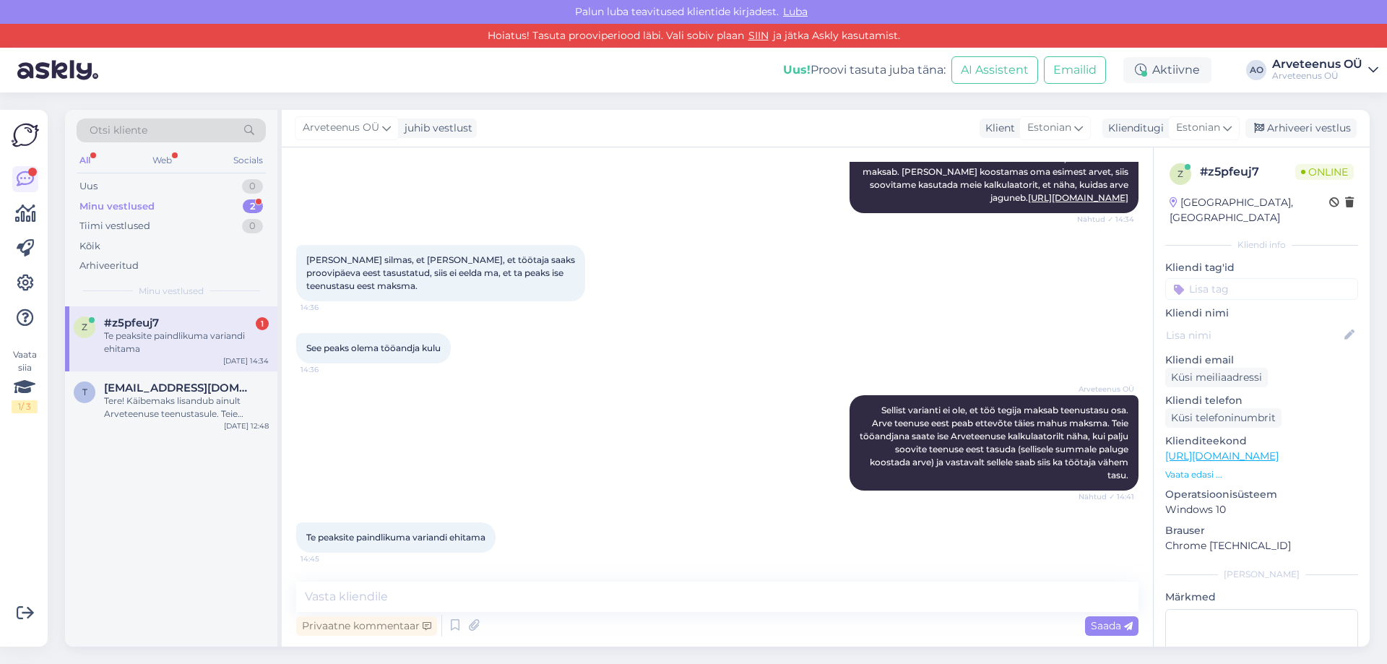
click at [205, 580] on div "z #z5pfeuj7 1 Te peaksite paindlikuma variandi ehitama [DATE] 14:34 t [EMAIL_AD…" at bounding box center [171, 476] width 212 height 341
click at [165, 490] on div "z #z5pfeuj7 1 Te peaksite paindlikuma variandi ehitama [DATE] 14:34 t [EMAIL_AD…" at bounding box center [171, 476] width 212 height 341
